Goal: Task Accomplishment & Management: Use online tool/utility

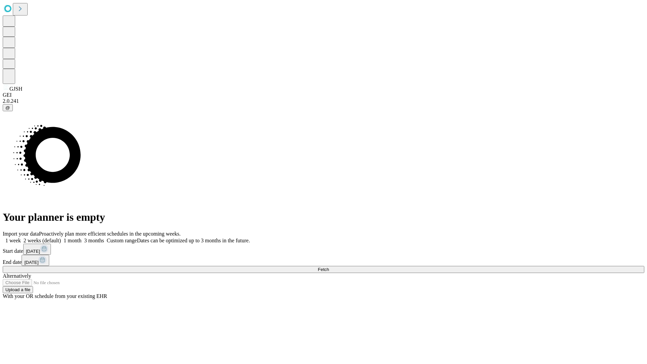
click at [329, 267] on span "Fetch" at bounding box center [323, 269] width 11 height 5
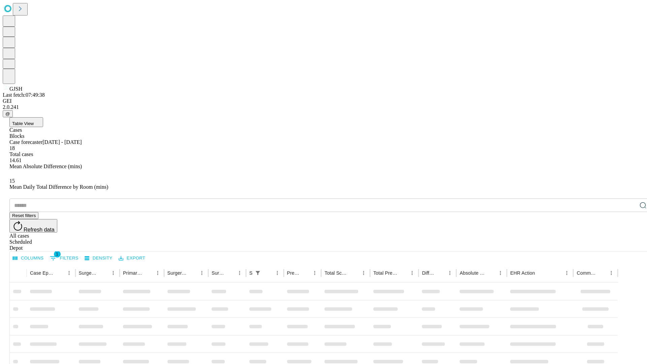
click at [34, 121] on span "Table View" at bounding box center [23, 123] width 22 height 5
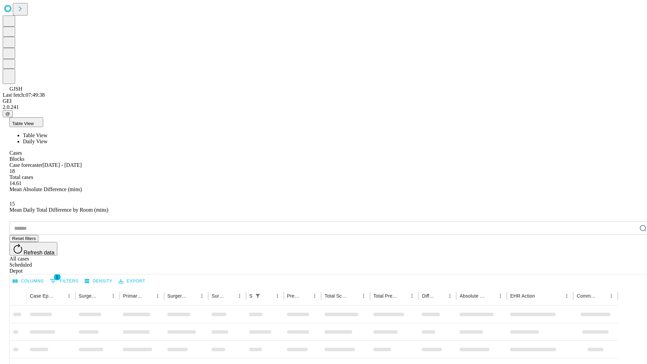
click at [47, 138] on span "Daily View" at bounding box center [35, 141] width 25 height 6
